Goal: Task Accomplishment & Management: Use online tool/utility

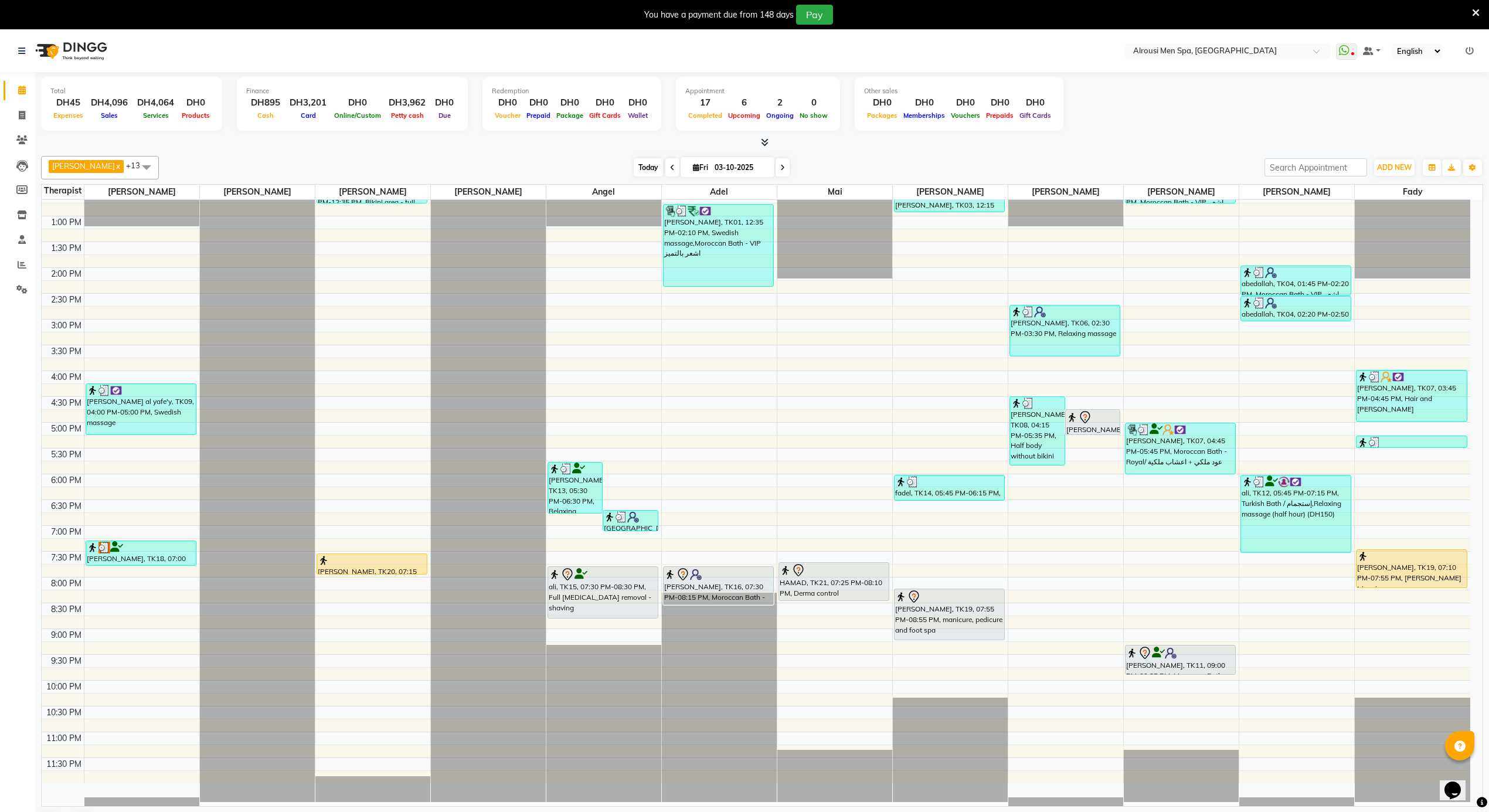
click at [635, 167] on span "Today" at bounding box center [648, 168] width 29 height 18
type input "04-10-2025"
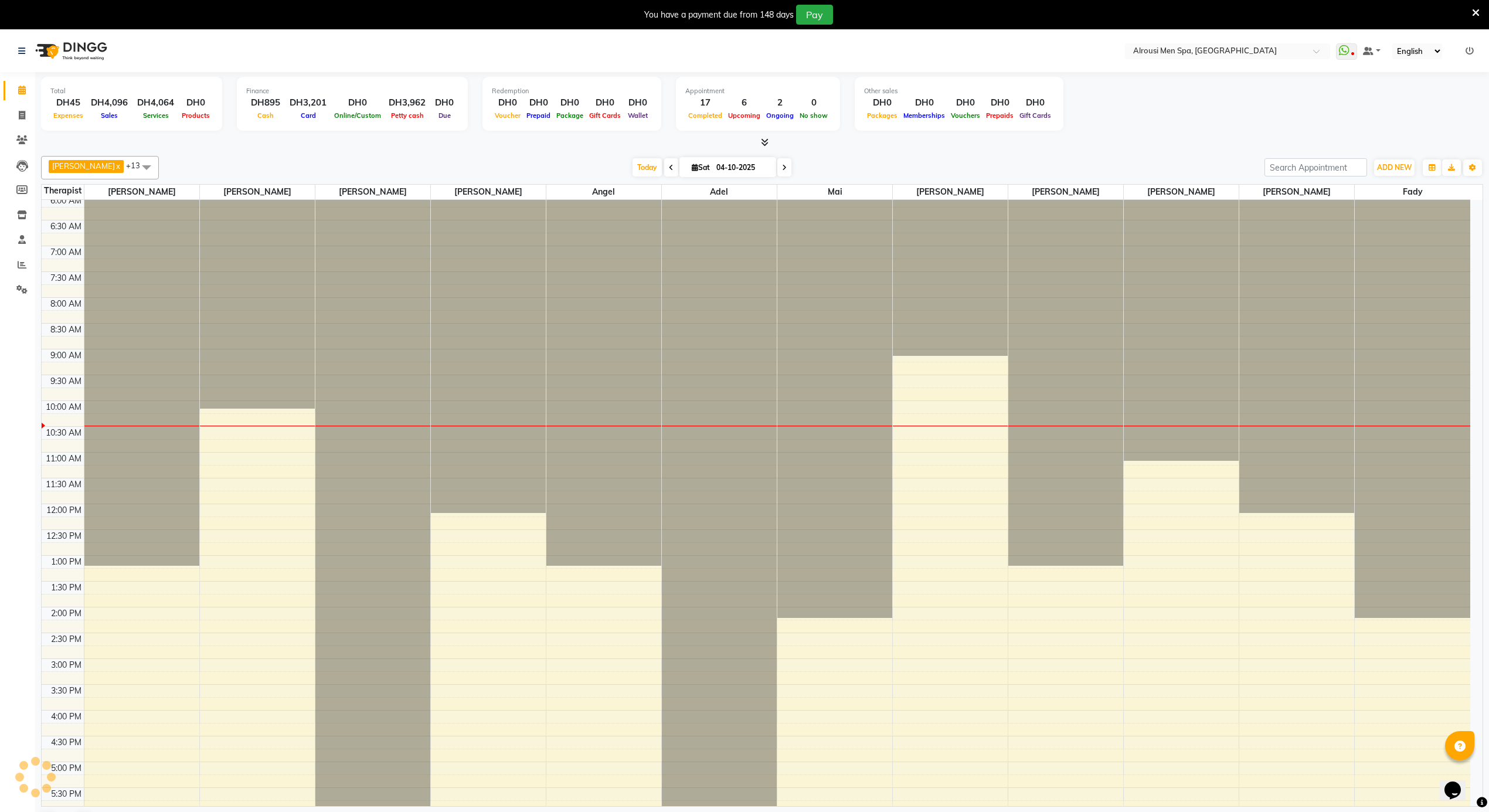
scroll to position [524, 0]
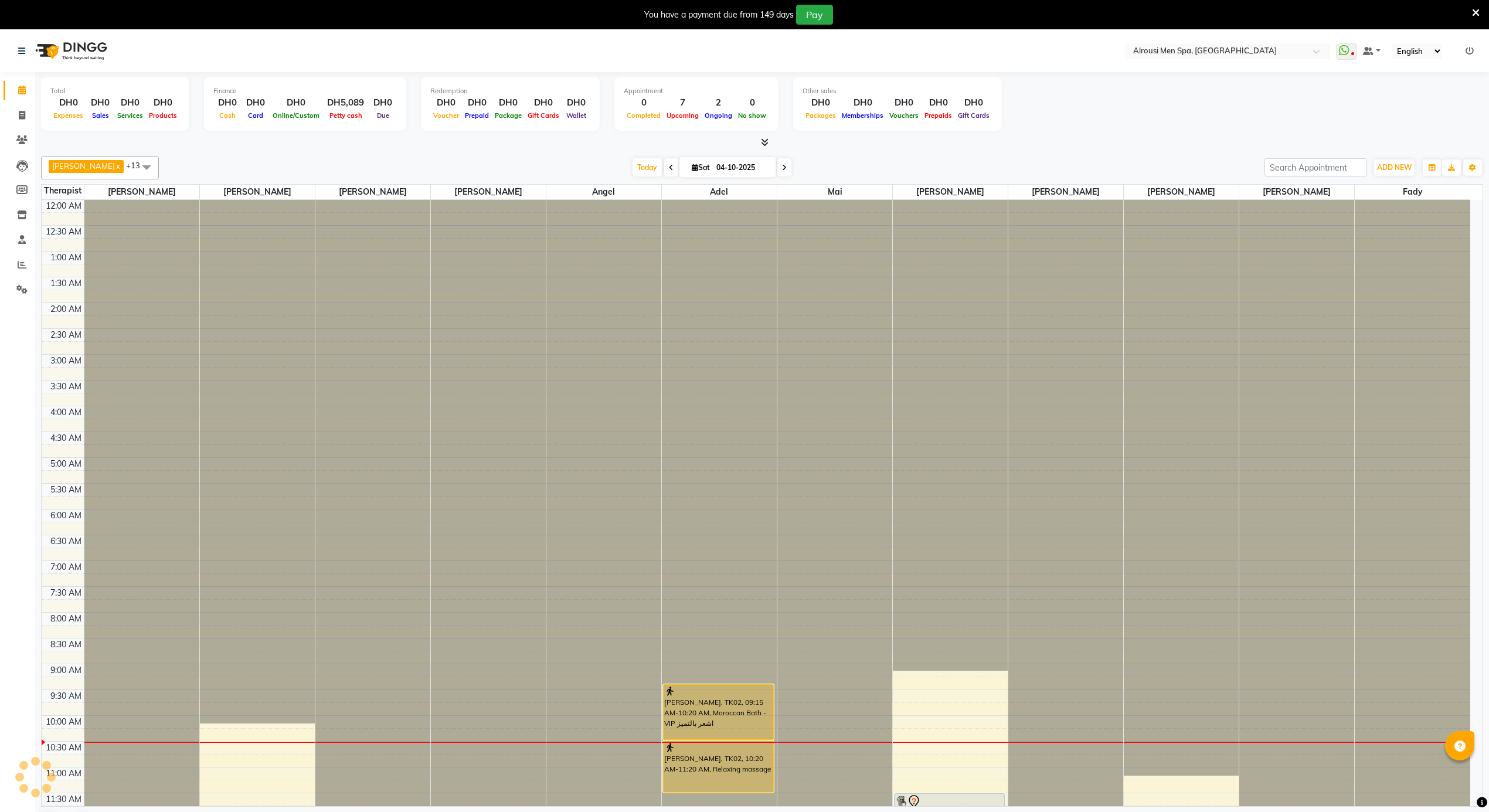
scroll to position [315, 0]
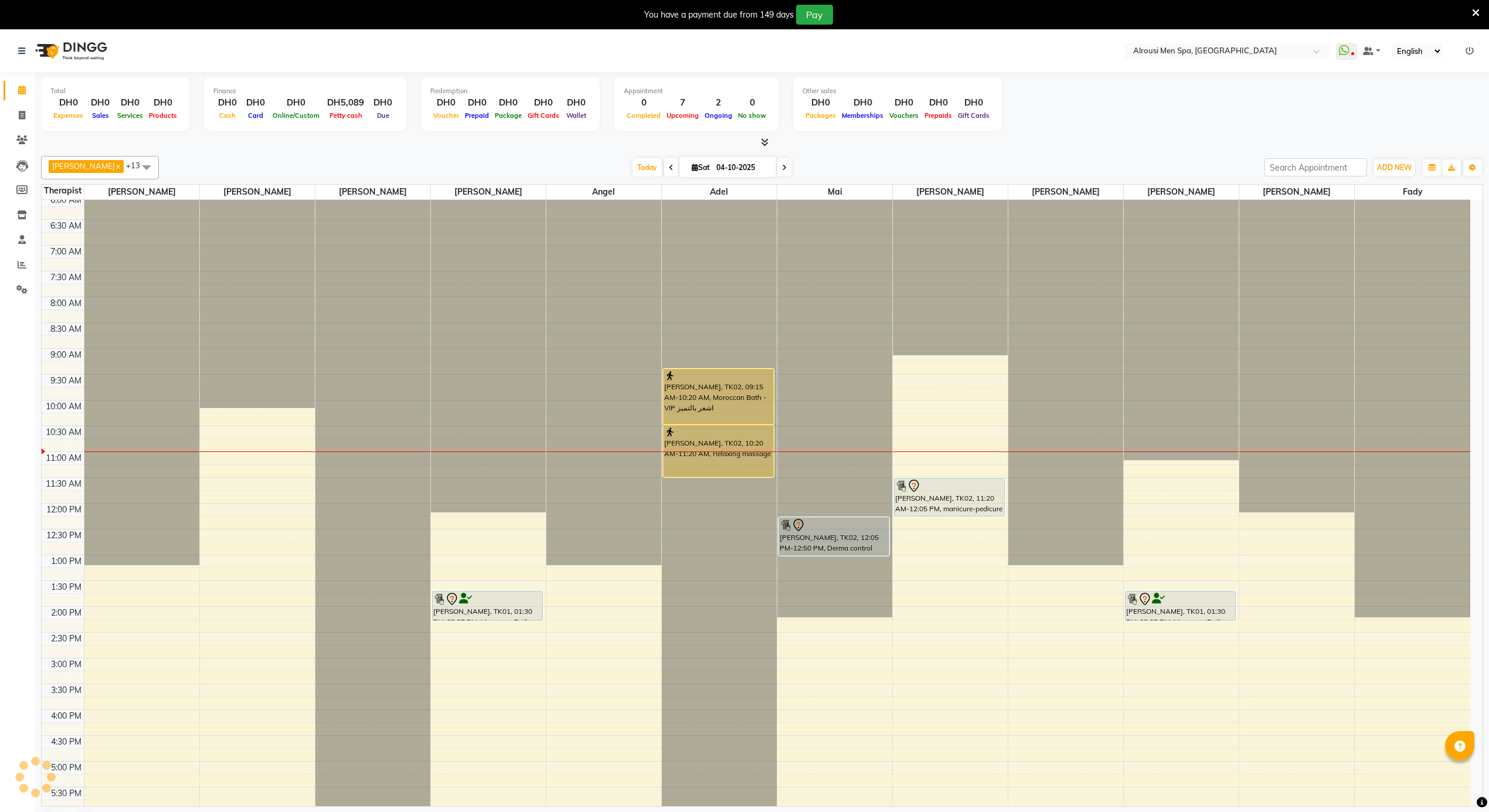
click at [291, 558] on div "12:00 AM 12:30 AM 1:00 AM 1:30 AM 2:00 AM 2:30 AM 3:00 AM 3:30 AM 4:00 AM 4:30 …" at bounding box center [755, 503] width 1429 height 1238
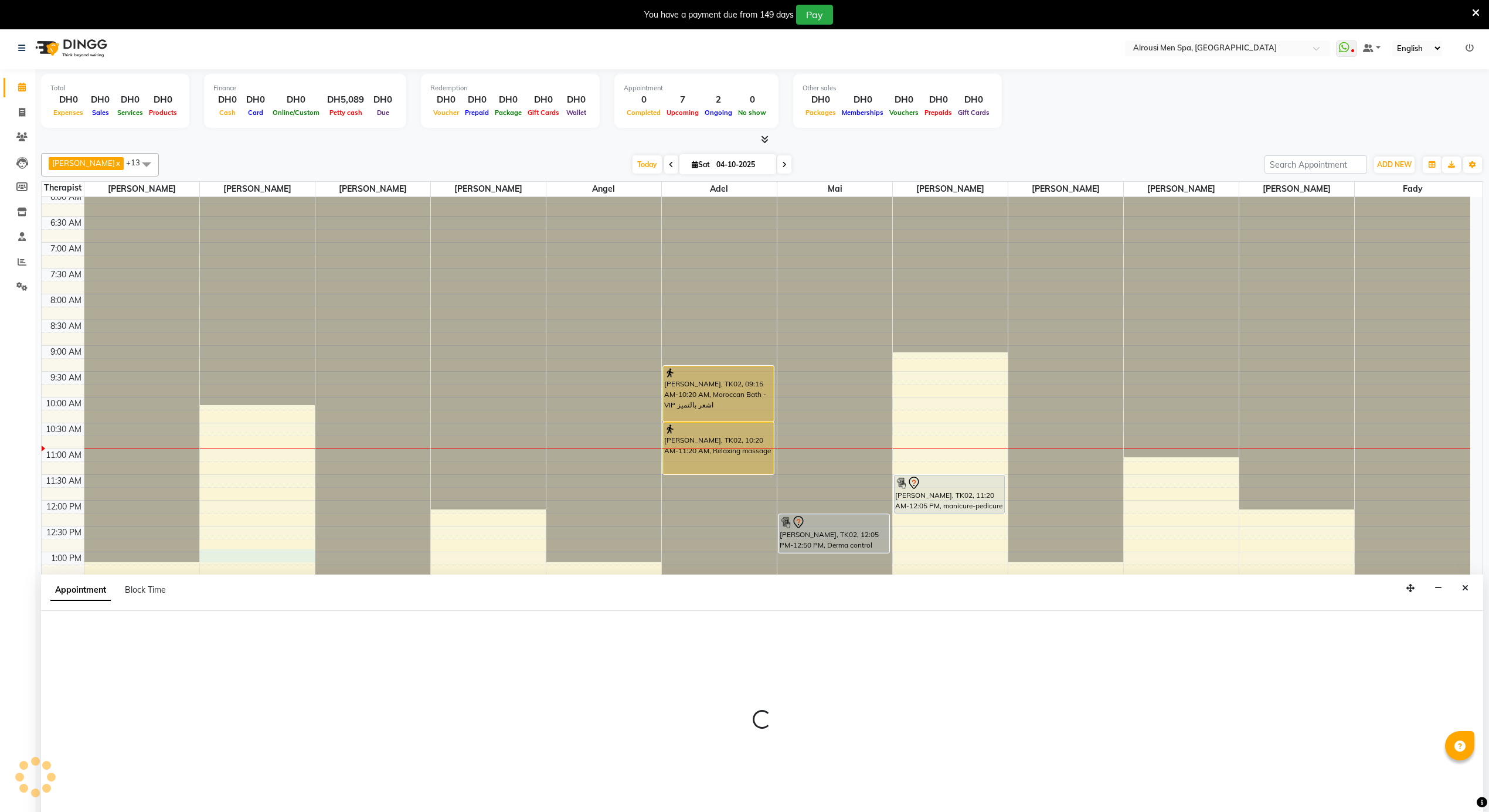
select select "38890"
select select "tentative"
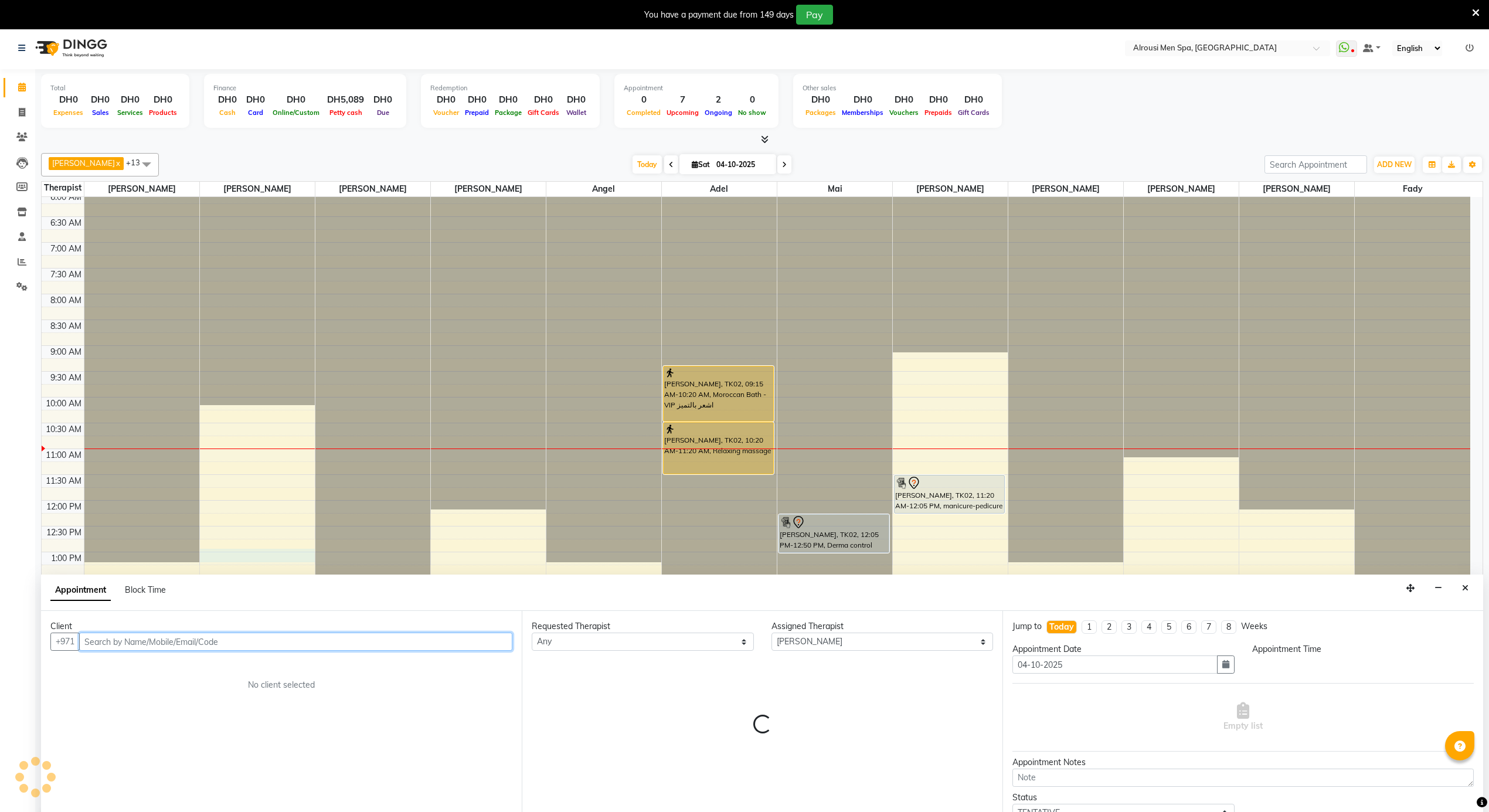
scroll to position [30, 0]
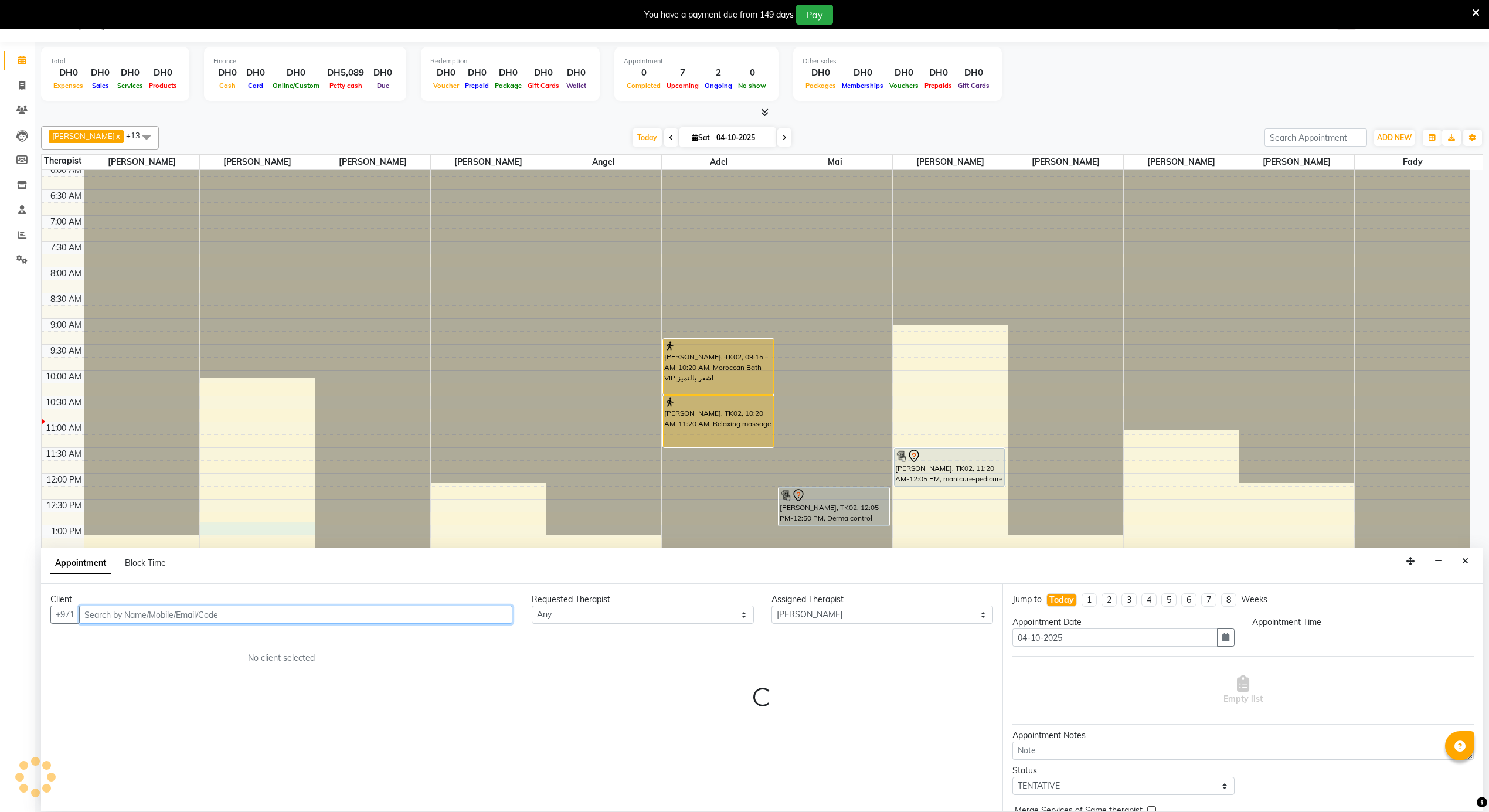
select select "765"
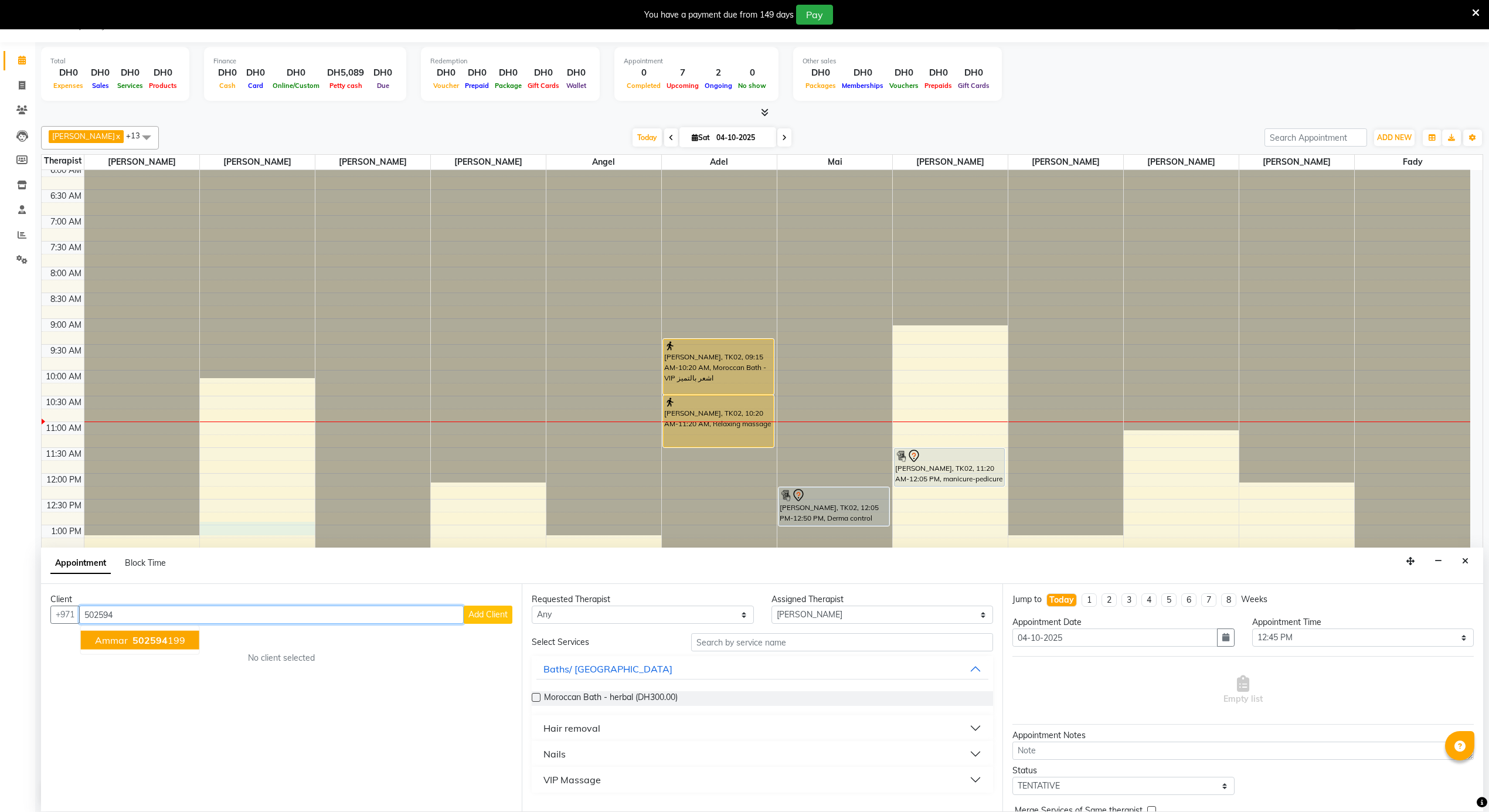
click at [160, 640] on span "502594" at bounding box center [150, 641] width 35 height 12
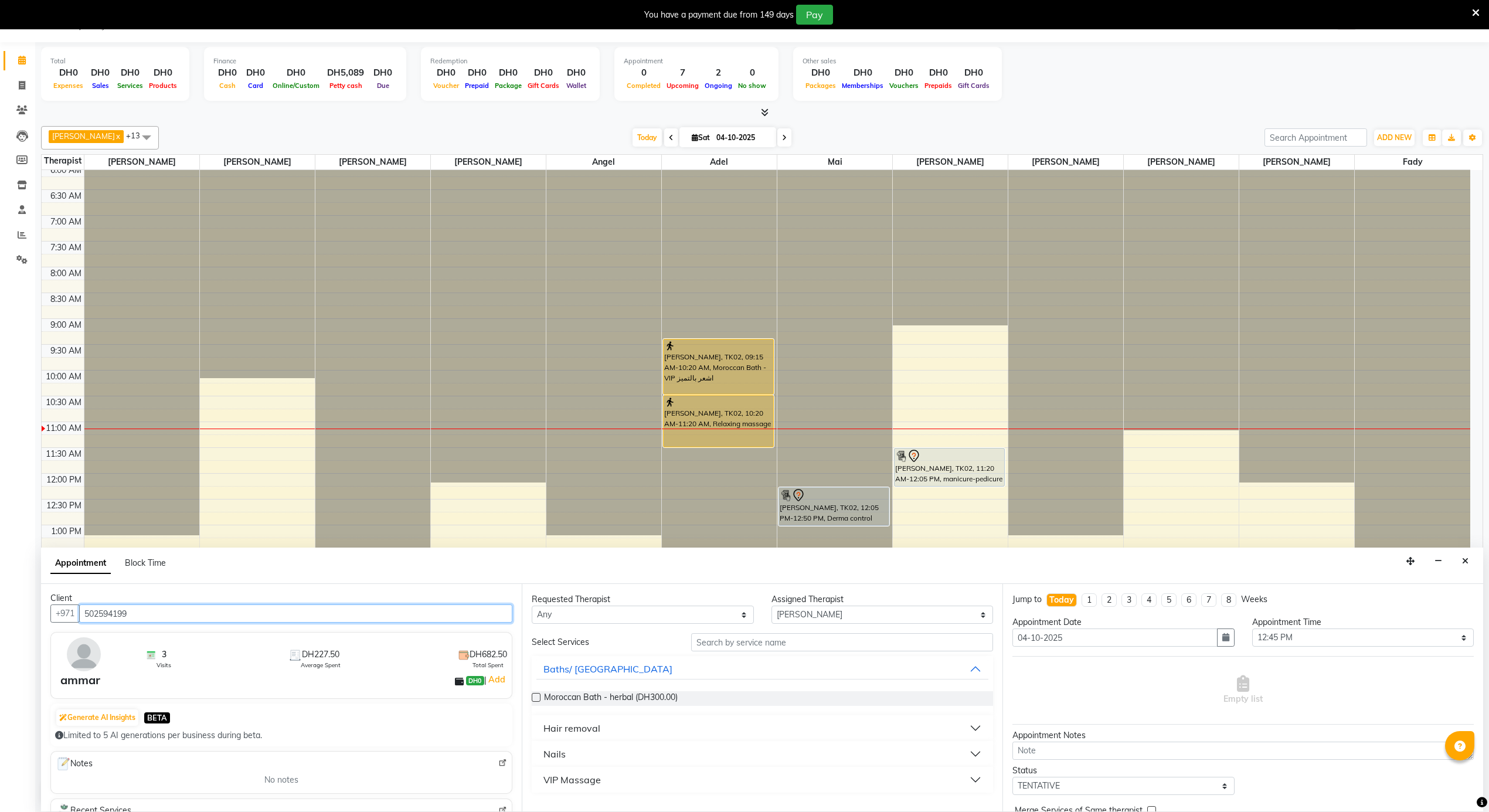
scroll to position [0, 0]
type input "502594199"
click at [1467, 564] on icon "Close" at bounding box center [1465, 561] width 7 height 8
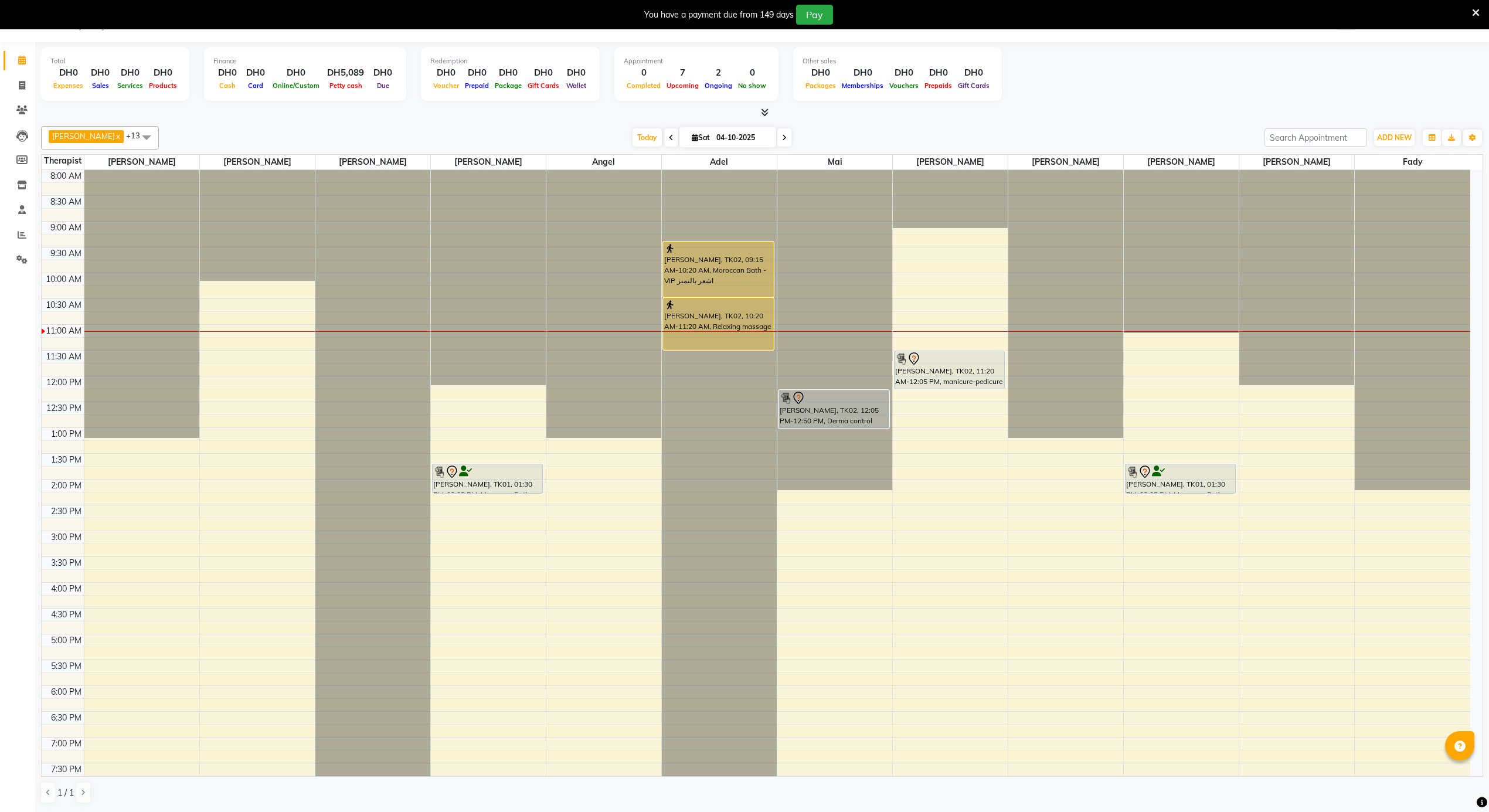
scroll to position [472, 0]
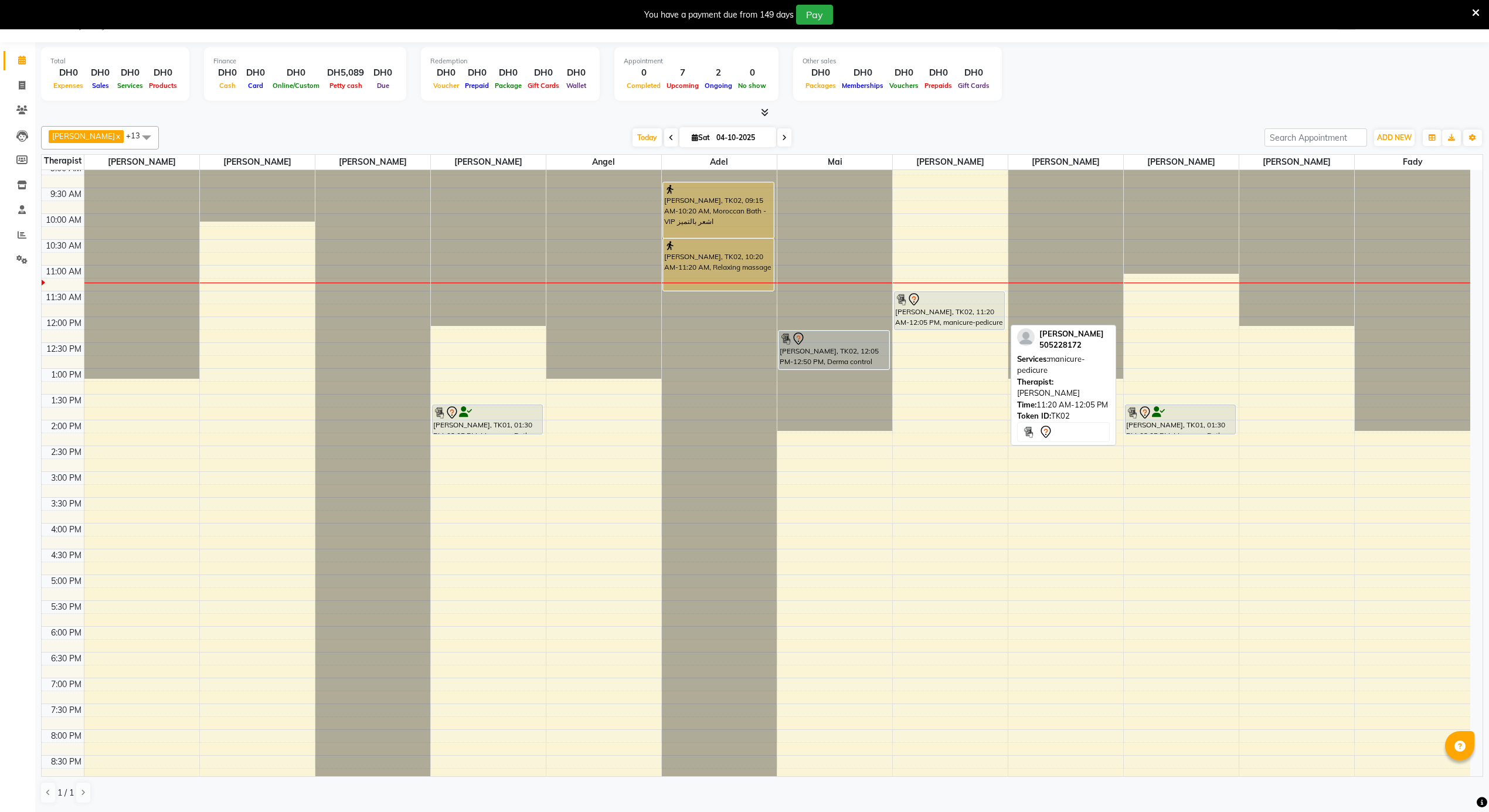
click at [945, 301] on div at bounding box center [949, 300] width 109 height 14
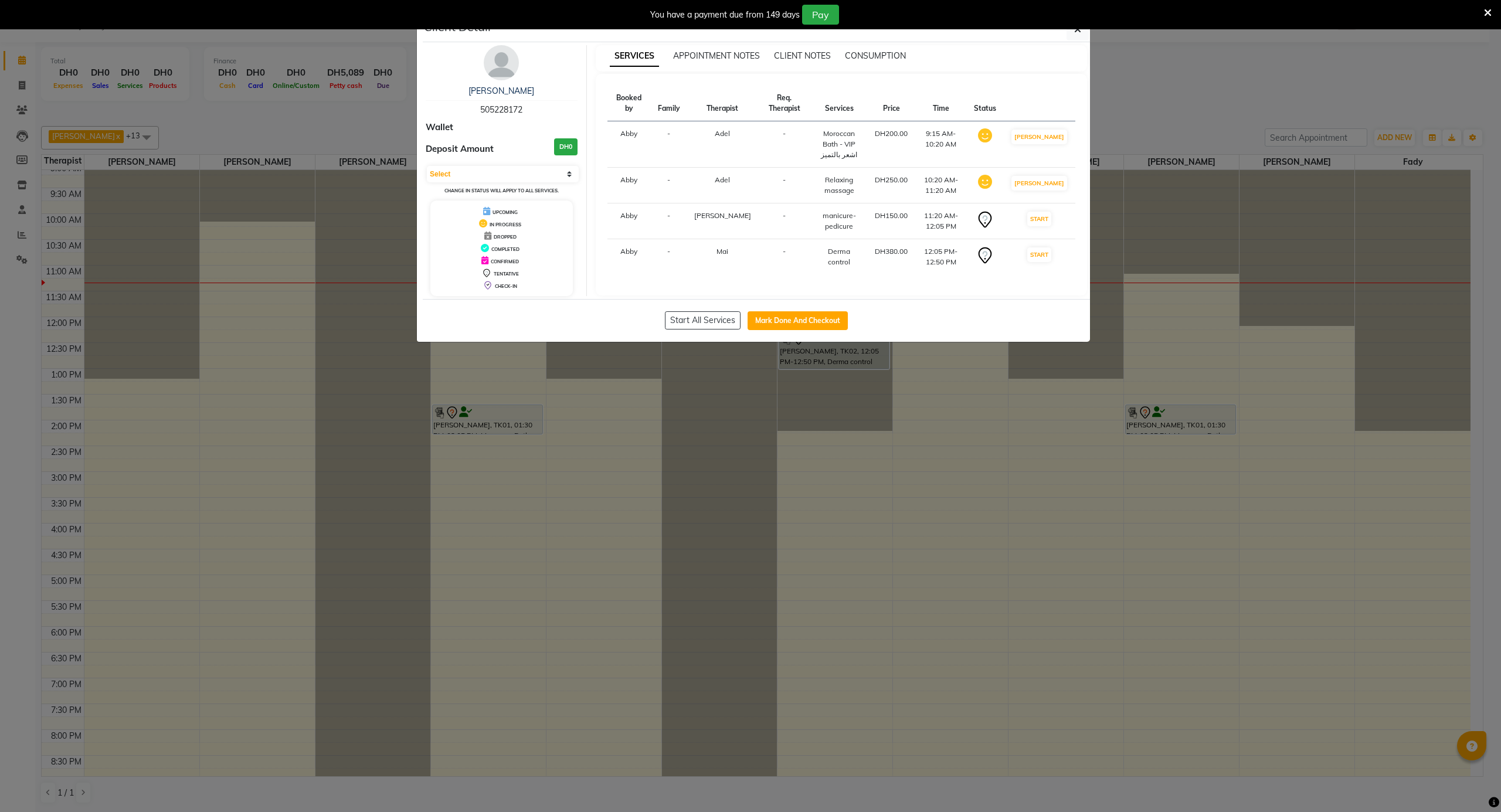
click at [841, 259] on td "Derma control" at bounding box center [839, 257] width 57 height 35
click at [1128, 332] on ngb-modal-window "Client Detail [PERSON_NAME] 505228172 Wallet Deposit Amount DH0 Select IN SERVI…" at bounding box center [750, 406] width 1501 height 812
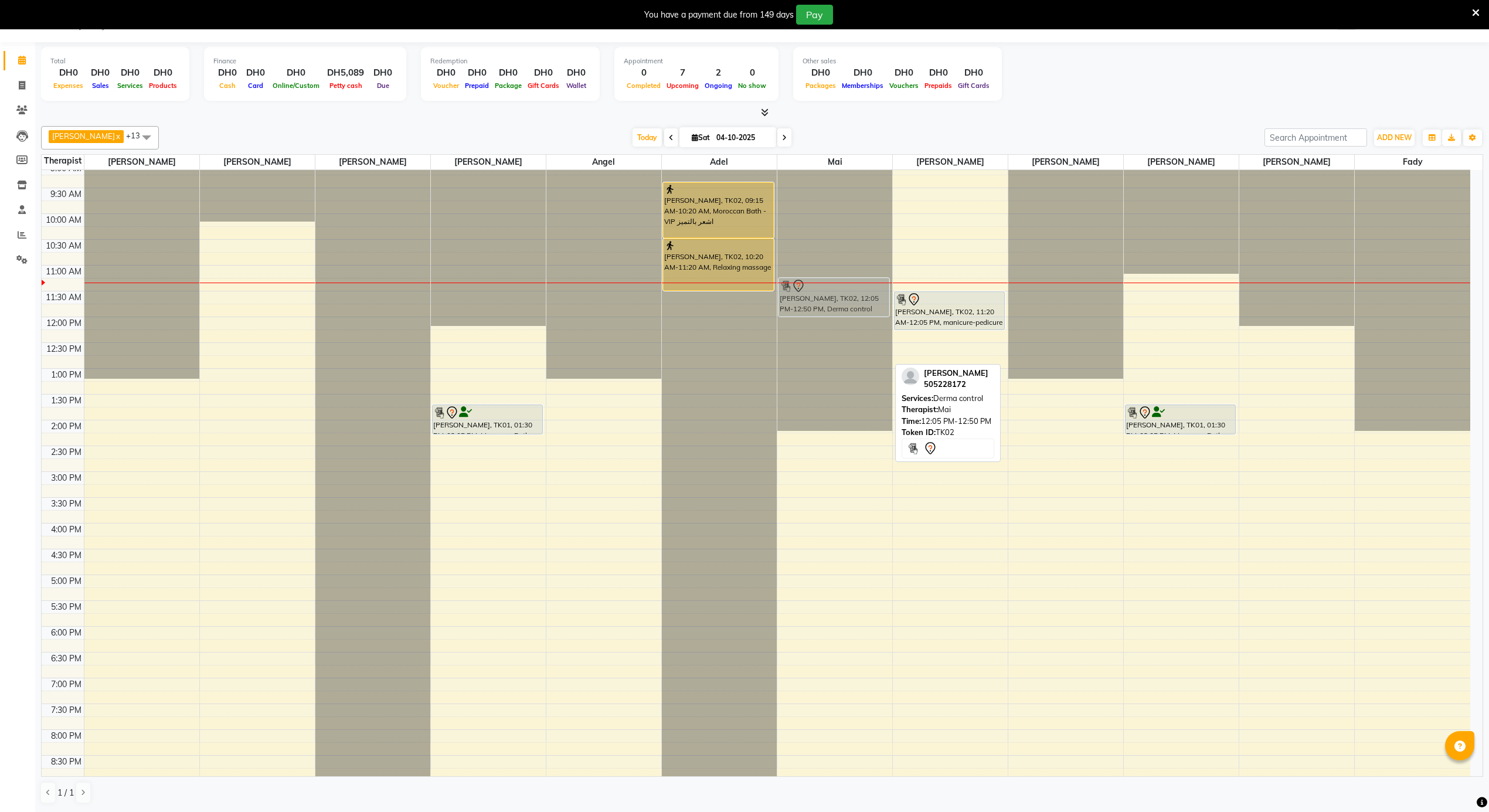
drag, startPoint x: 832, startPoint y: 349, endPoint x: 829, endPoint y: 298, distance: 51.1
click at [829, 298] on div "[PERSON_NAME], TK02, 12:05 PM-12:50 PM, [PERSON_NAME] control [PERSON_NAME], TK…" at bounding box center [835, 317] width 115 height 1238
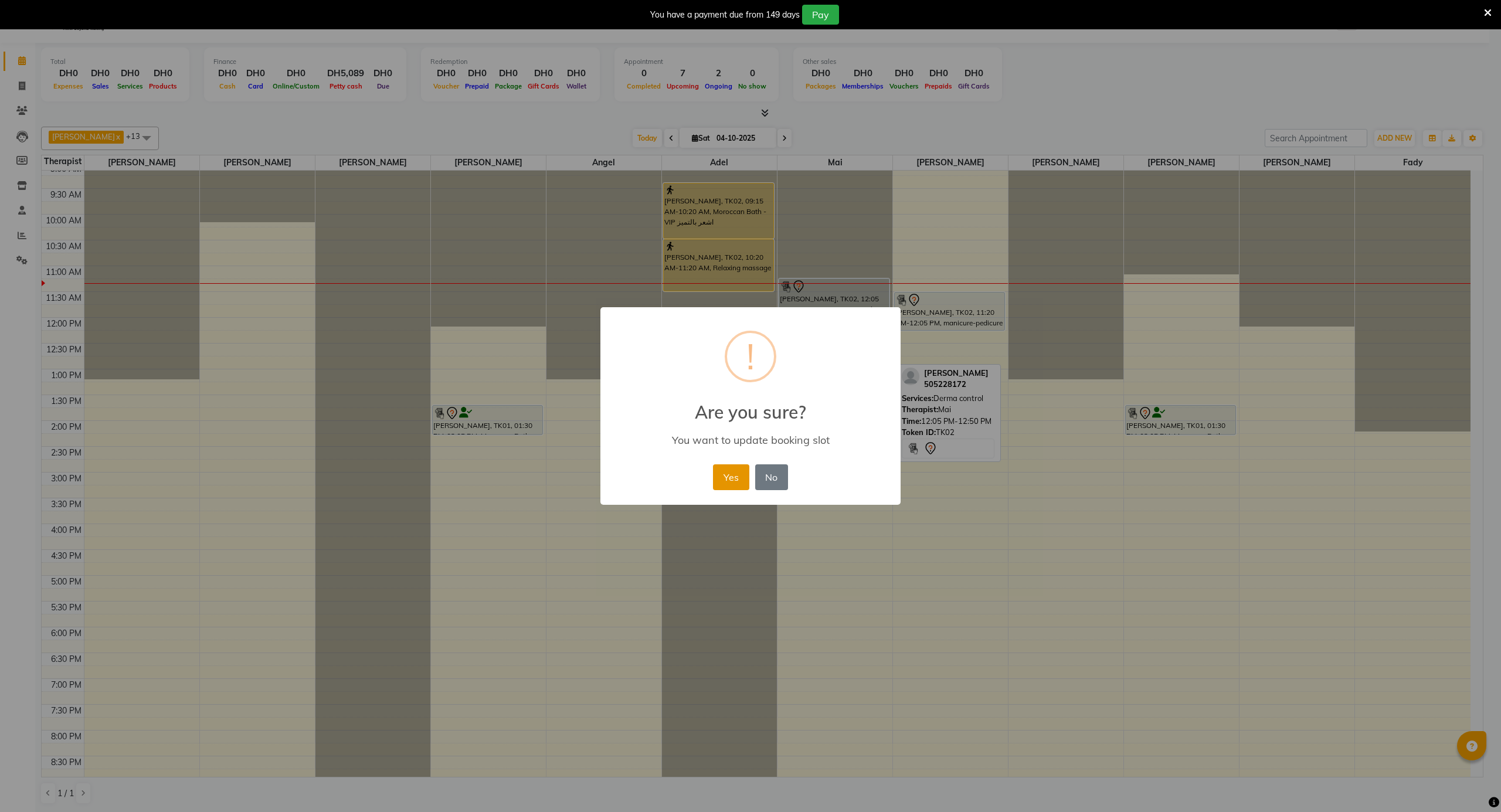
click at [742, 472] on button "Yes" at bounding box center [731, 477] width 35 height 26
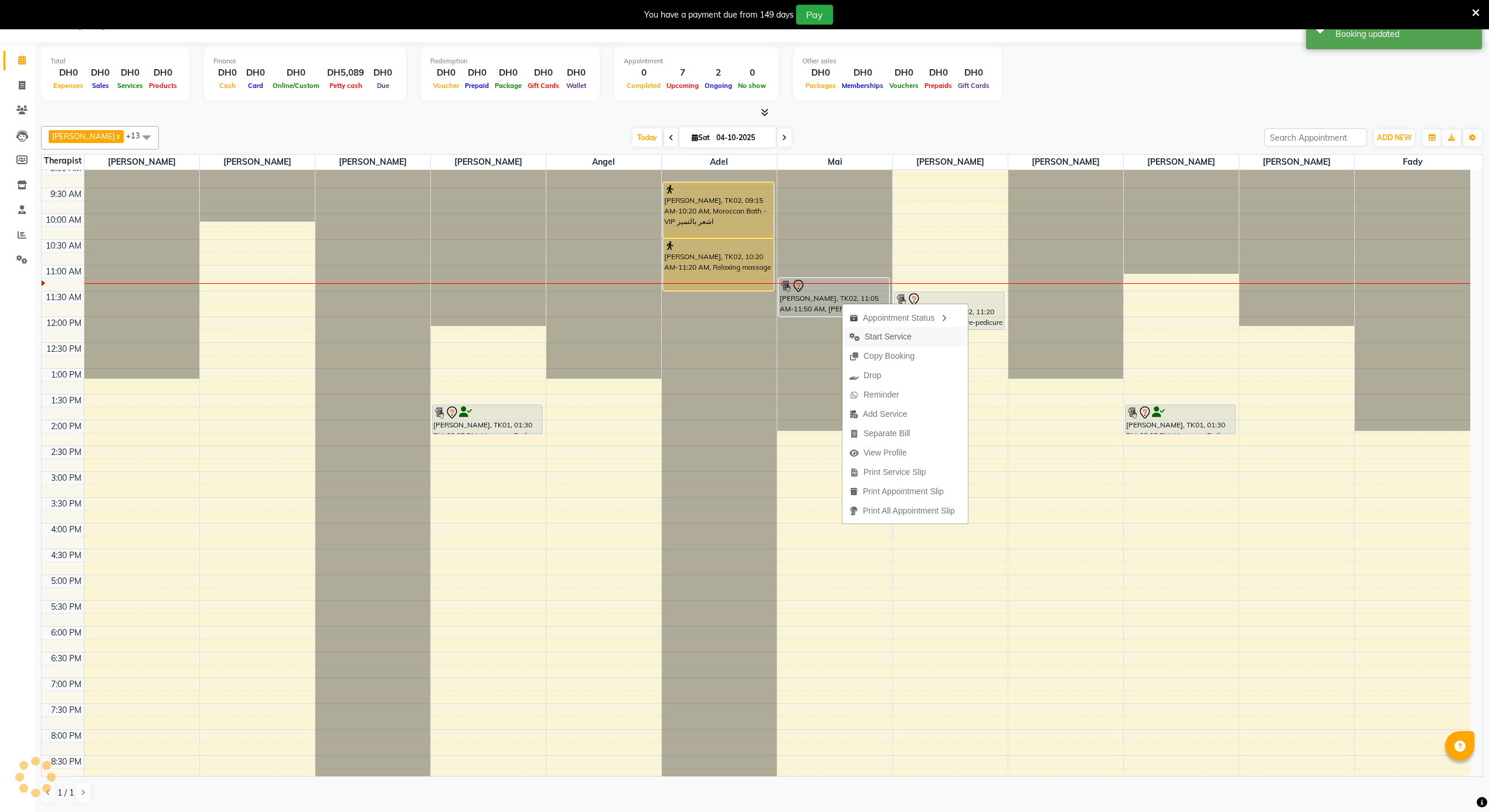
click at [859, 343] on span "Start Service" at bounding box center [880, 337] width 76 height 20
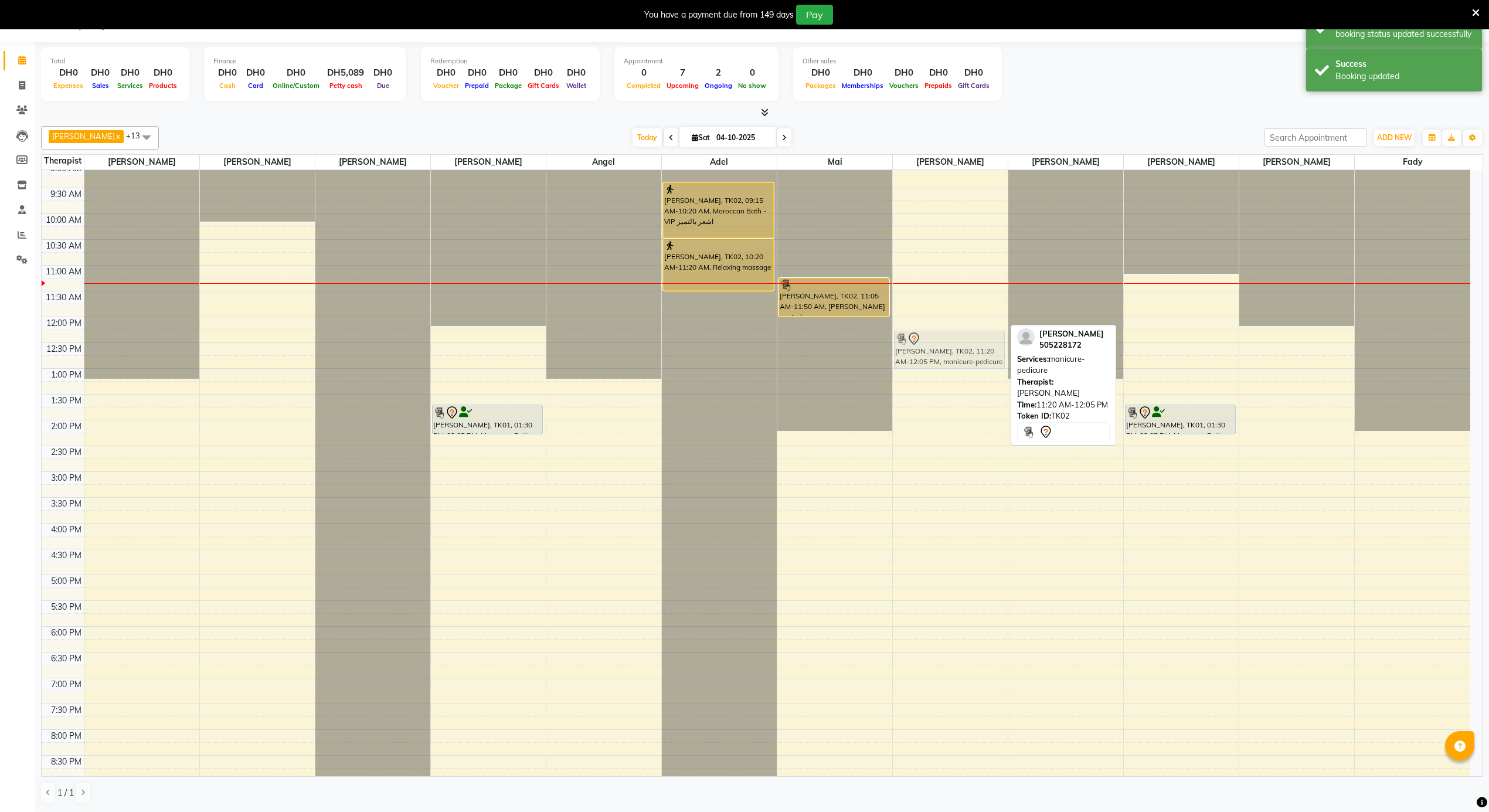
drag, startPoint x: 966, startPoint y: 319, endPoint x: 961, endPoint y: 359, distance: 40.3
click at [961, 359] on div "[PERSON_NAME], TK02, 11:20 AM-12:05 PM, manicure-pedicure [PERSON_NAME], TK02, …" at bounding box center [950, 317] width 115 height 1238
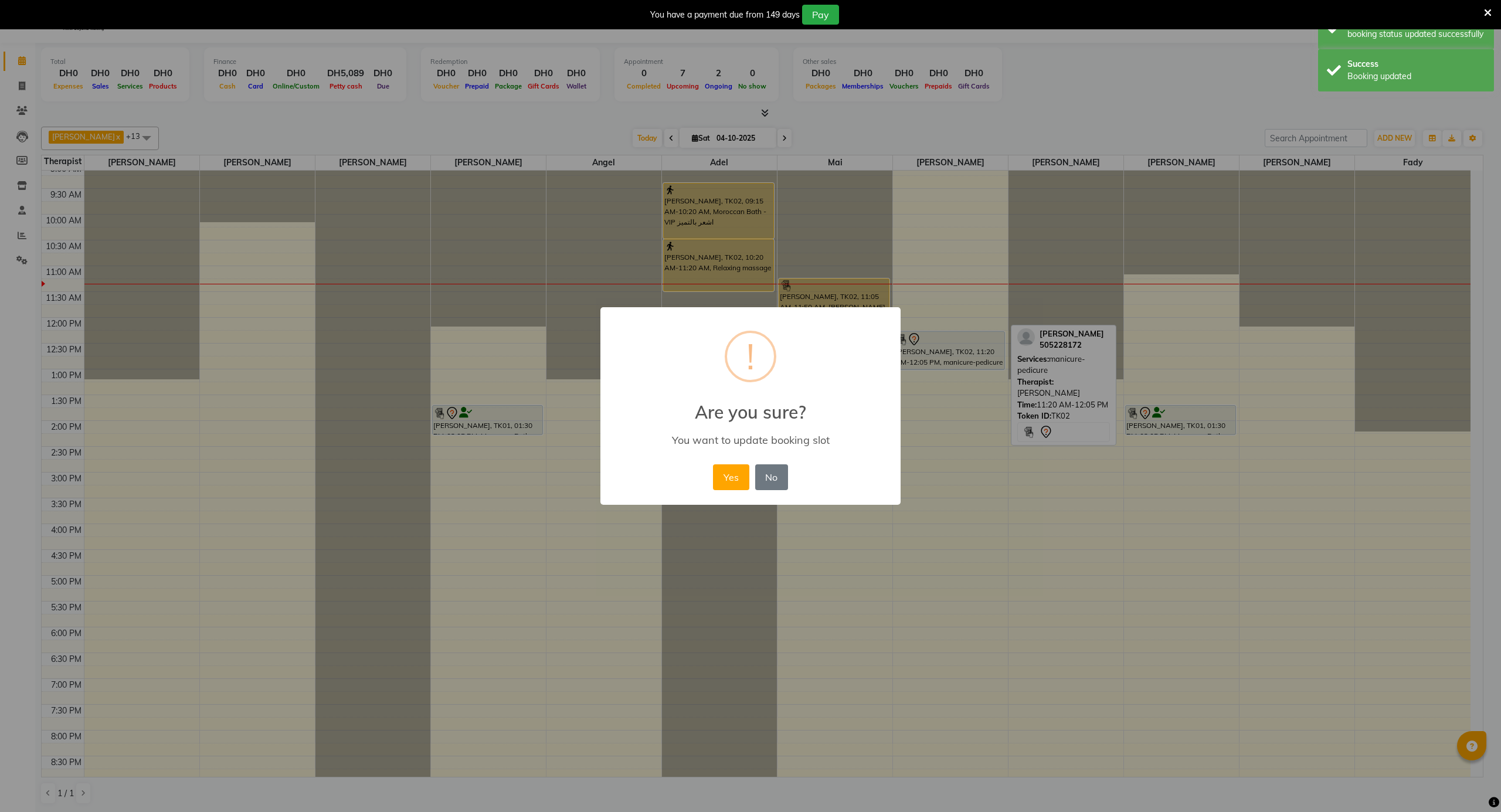
click at [730, 491] on div "Yes No No" at bounding box center [750, 477] width 80 height 32
click at [737, 477] on button "Yes" at bounding box center [731, 477] width 35 height 26
